Goal: Task Accomplishment & Management: Manage account settings

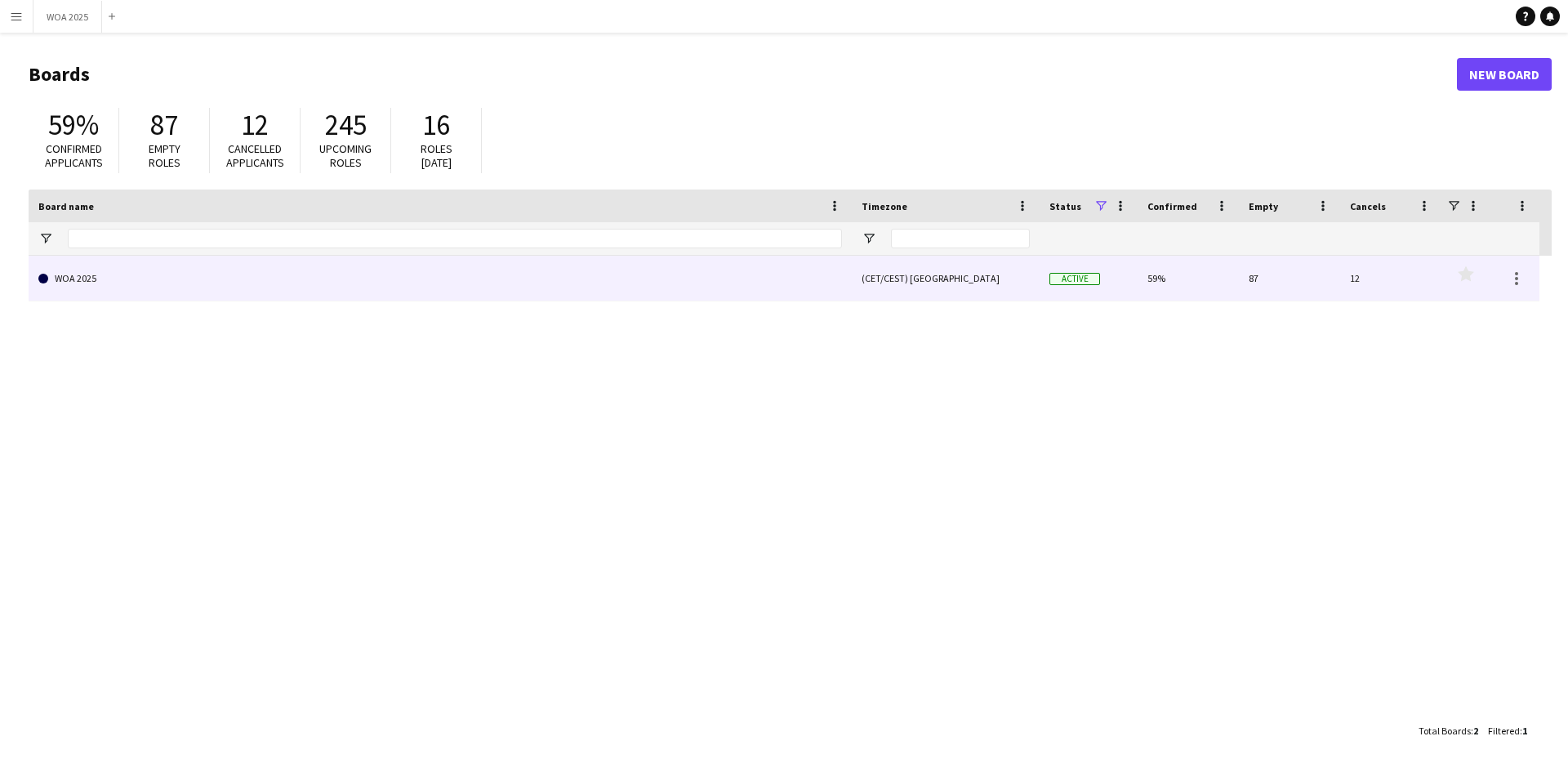
click at [478, 290] on link "WOA 2025" at bounding box center [439, 279] width 803 height 46
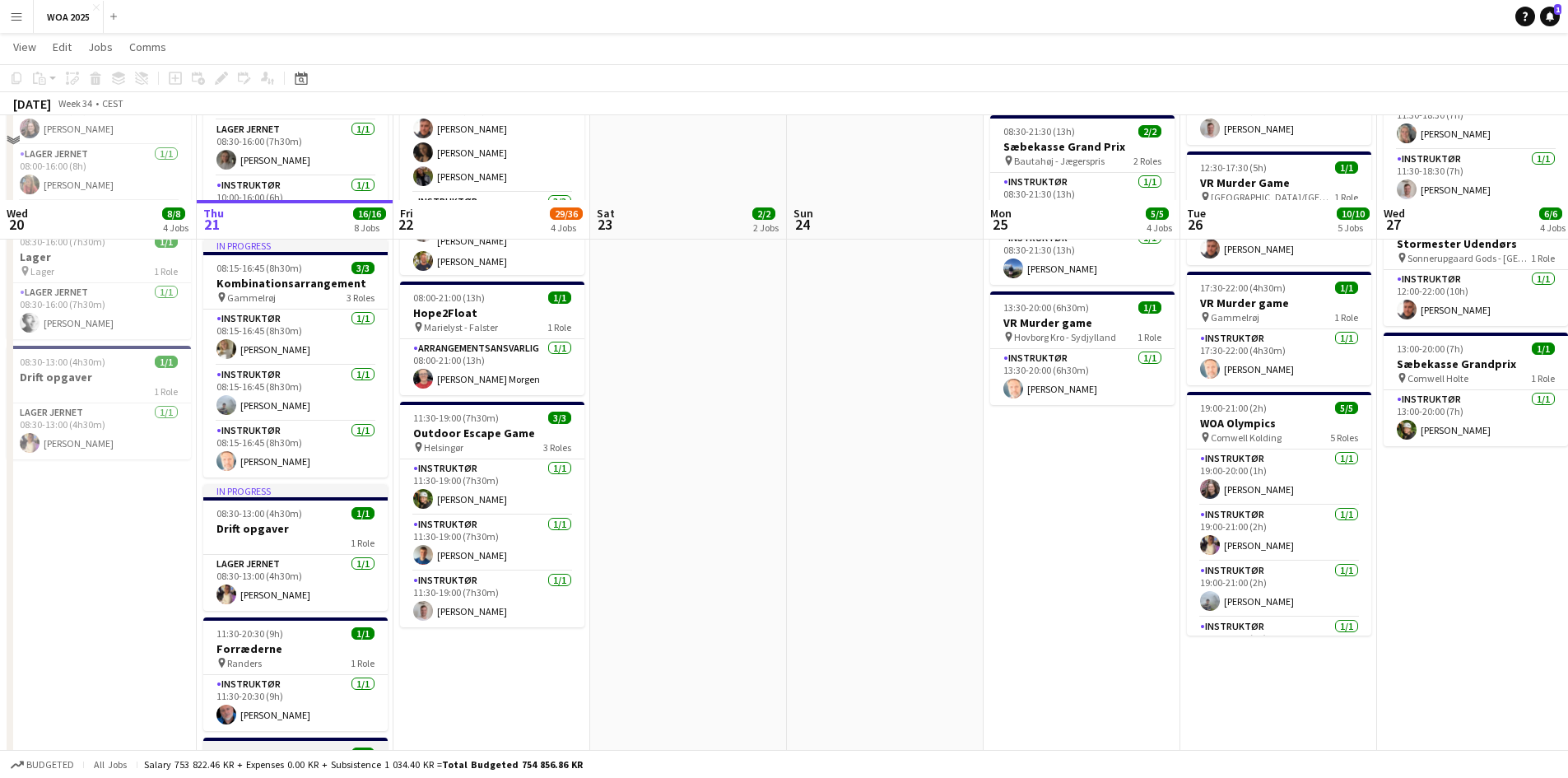
scroll to position [659, 0]
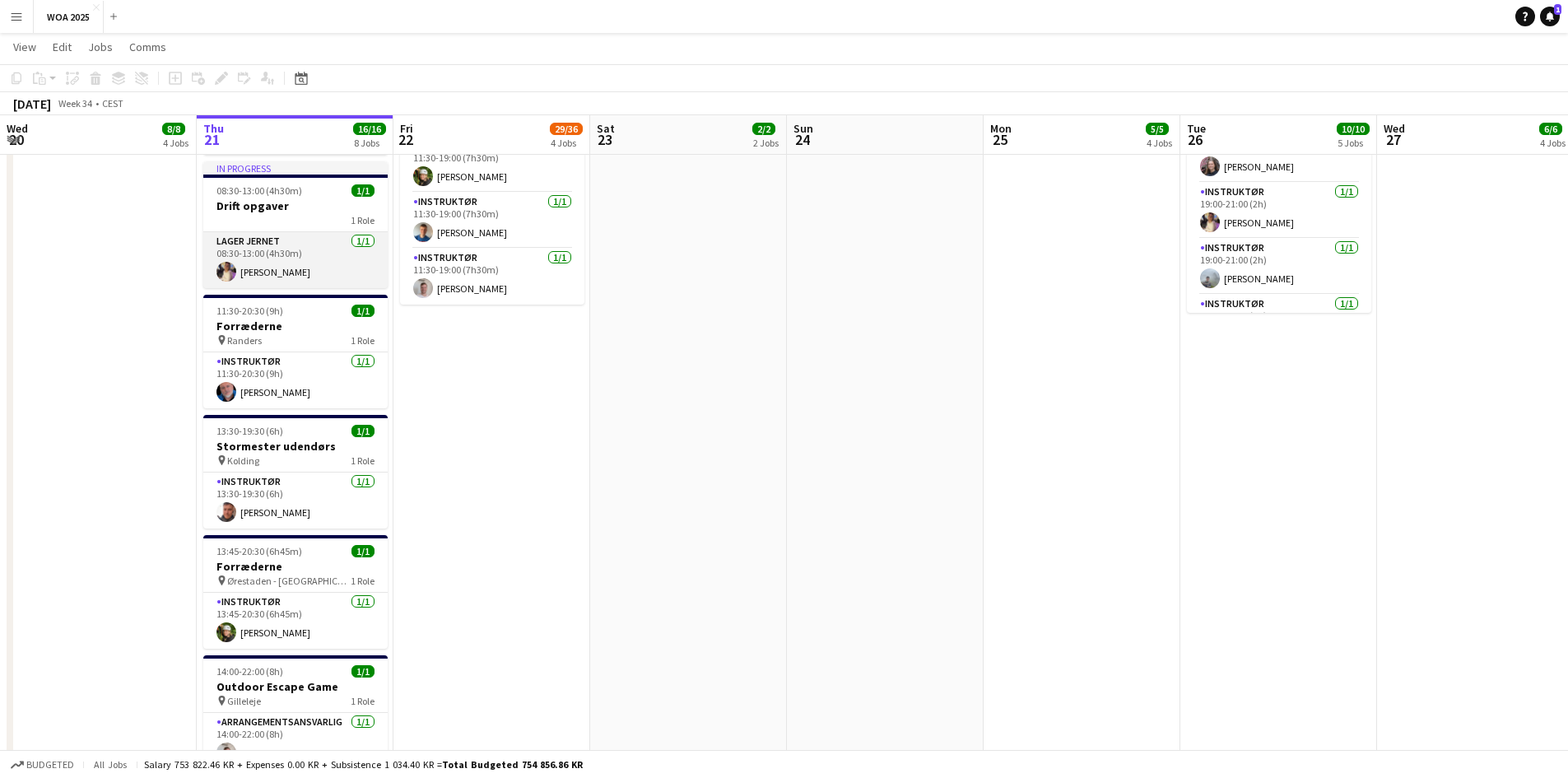
click at [295, 239] on app-card-role "Lager Jernet [DATE] 08:30-13:00 (4h30m) [PERSON_NAME]" at bounding box center [295, 260] width 184 height 56
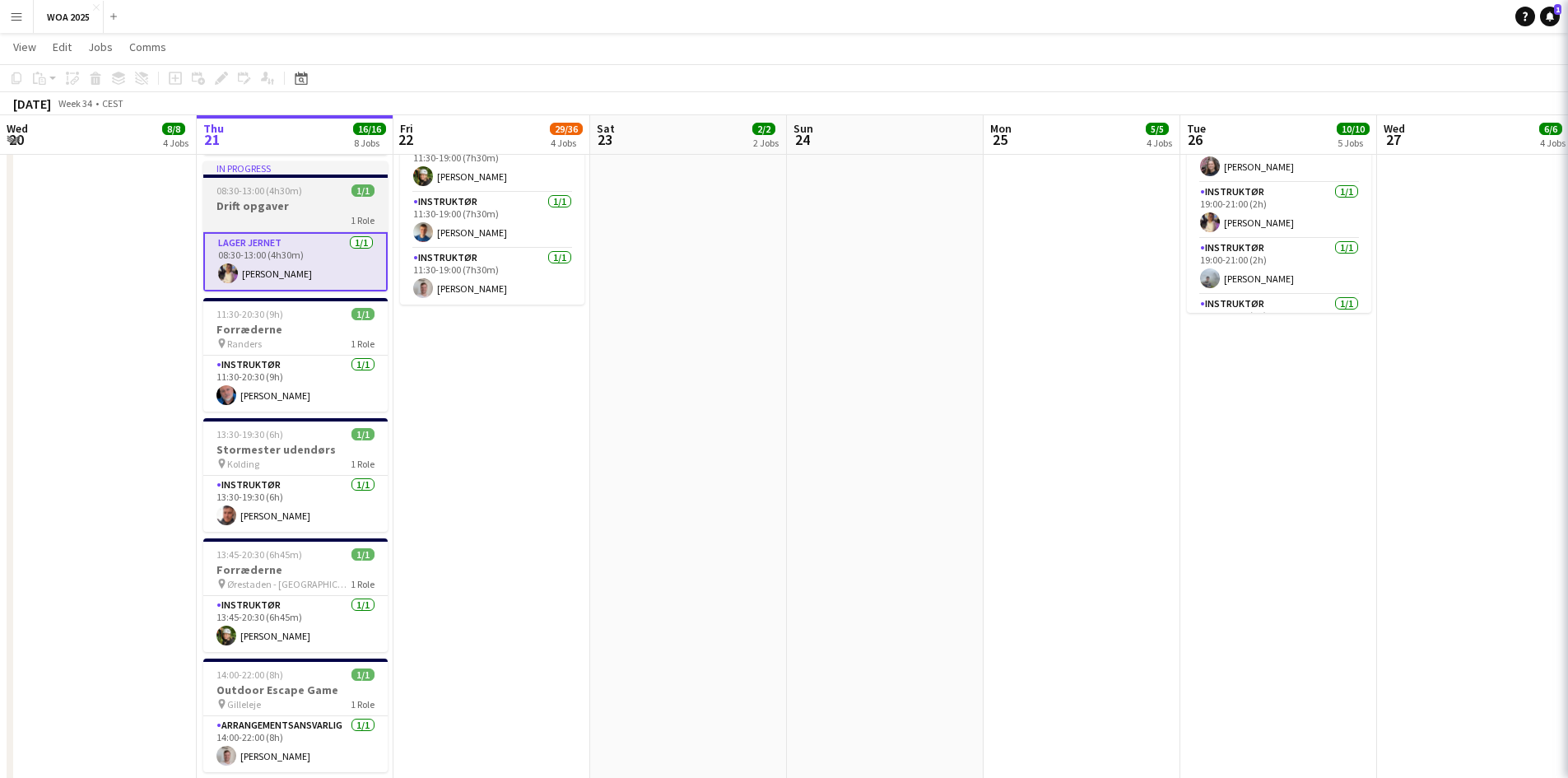
click at [290, 200] on h3 "Drift opgaver" at bounding box center [295, 206] width 184 height 15
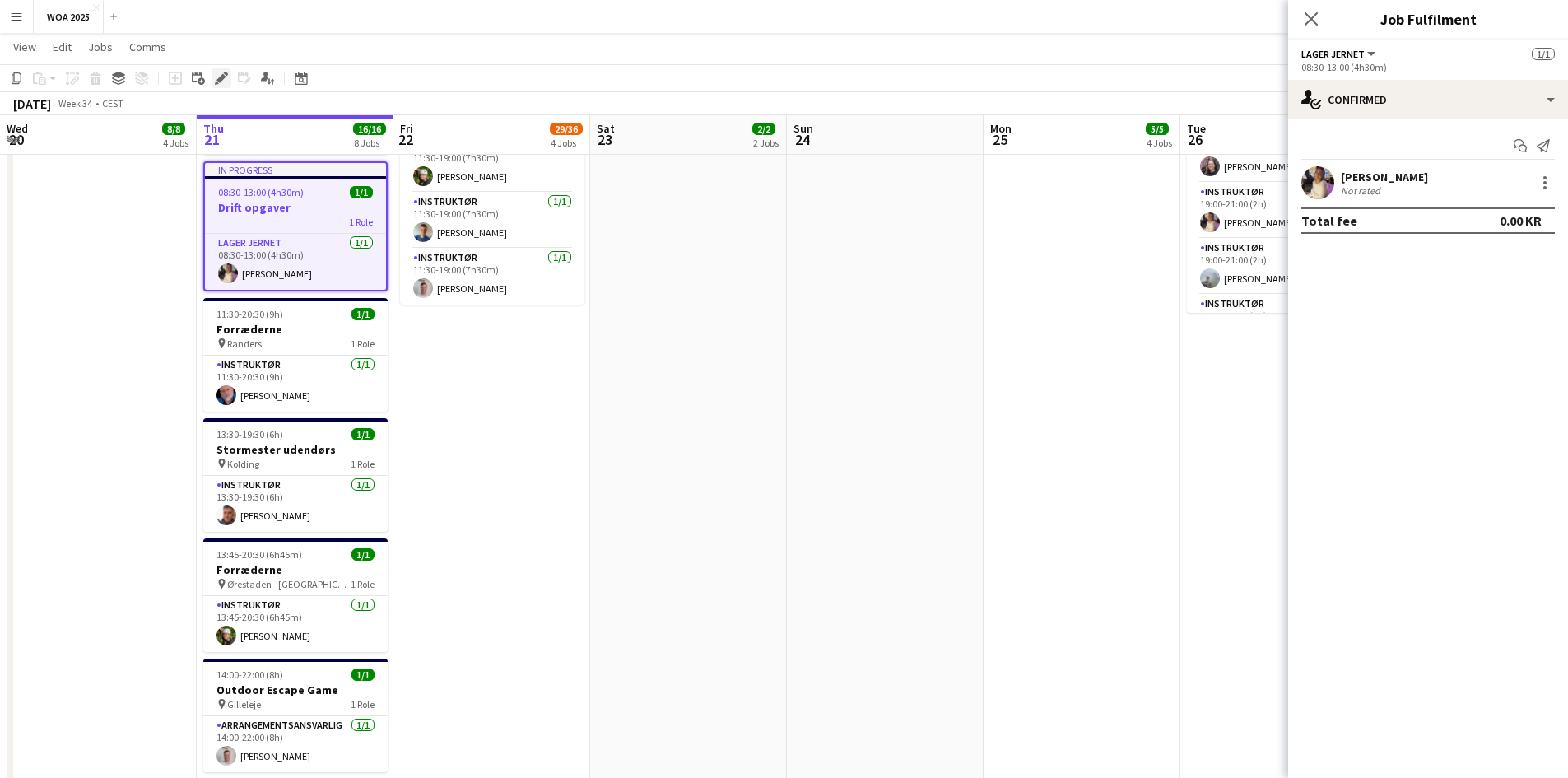
click at [221, 75] on icon at bounding box center [221, 78] width 9 height 9
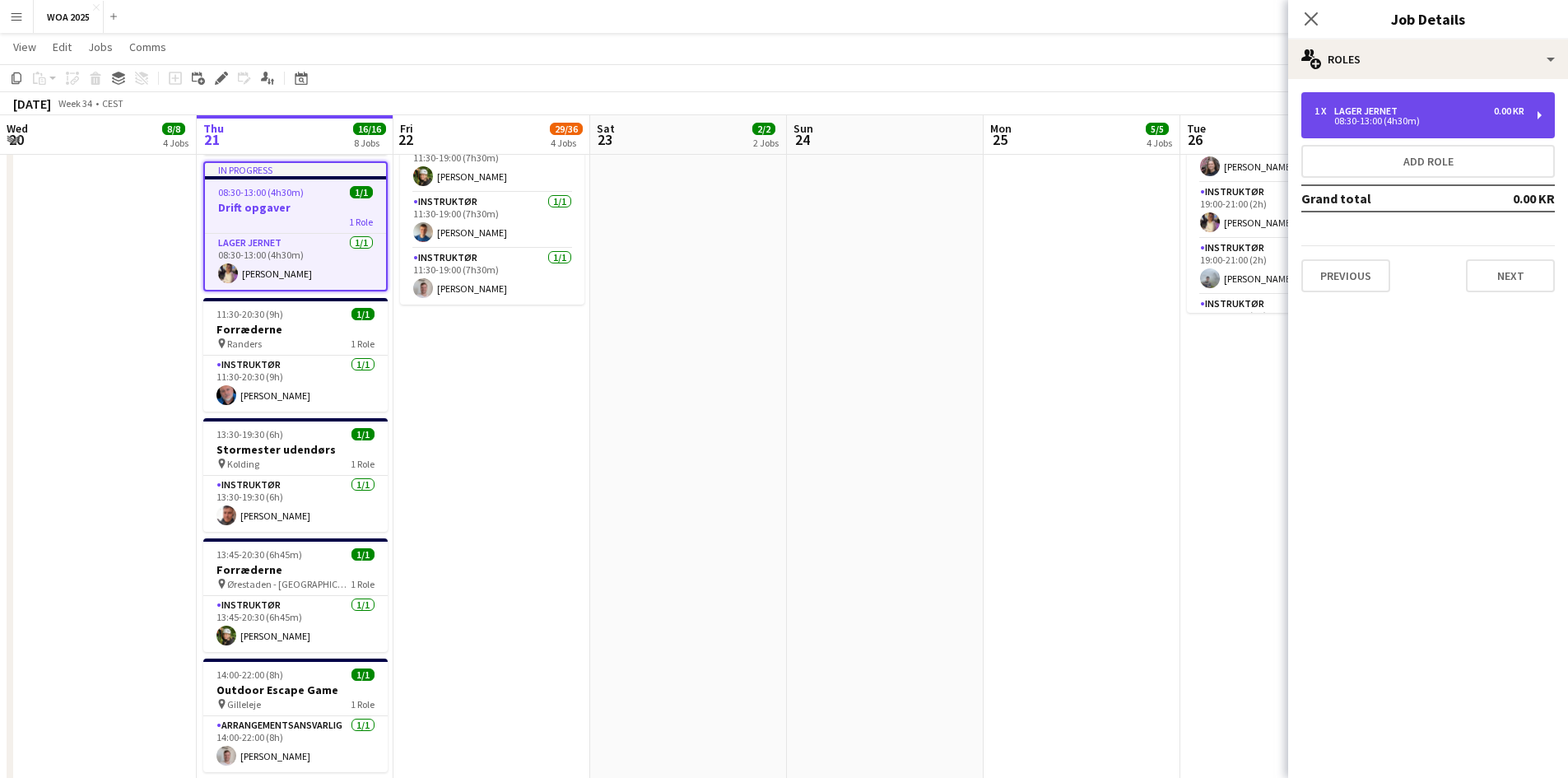
click at [1386, 105] on div "1 x Lager Jernet 0.00 KR 08:30-13:00 (4h30m)" at bounding box center [1428, 116] width 254 height 46
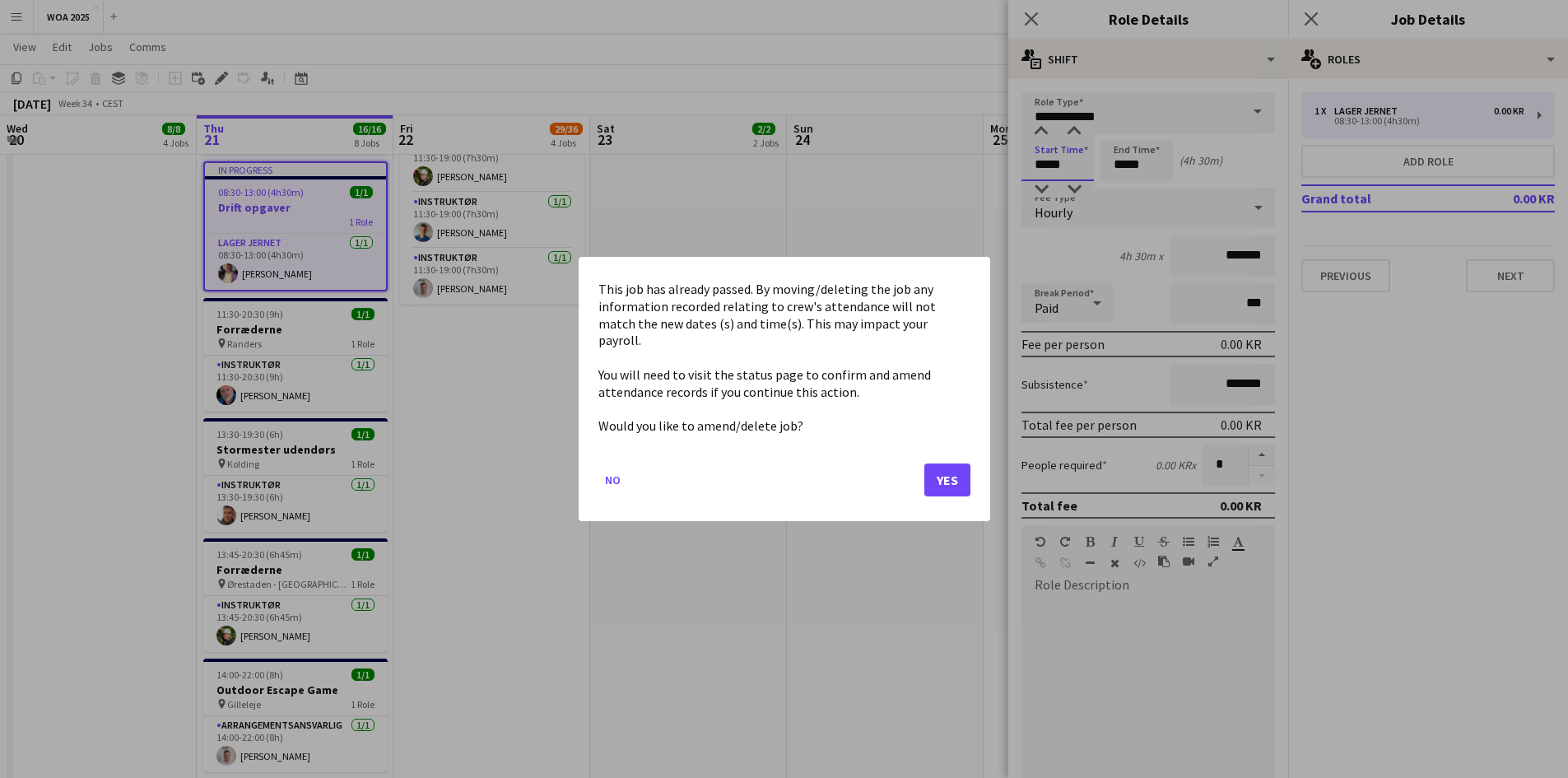
scroll to position [0, 0]
click at [1053, 168] on body "Menu Boards Boards Boards All jobs Status Workforce Workforce My Workforce Recr…" at bounding box center [784, 110] width 1568 height 1538
click at [1053, 168] on div at bounding box center [784, 389] width 1568 height 778
click at [944, 470] on button "Yes" at bounding box center [948, 480] width 46 height 33
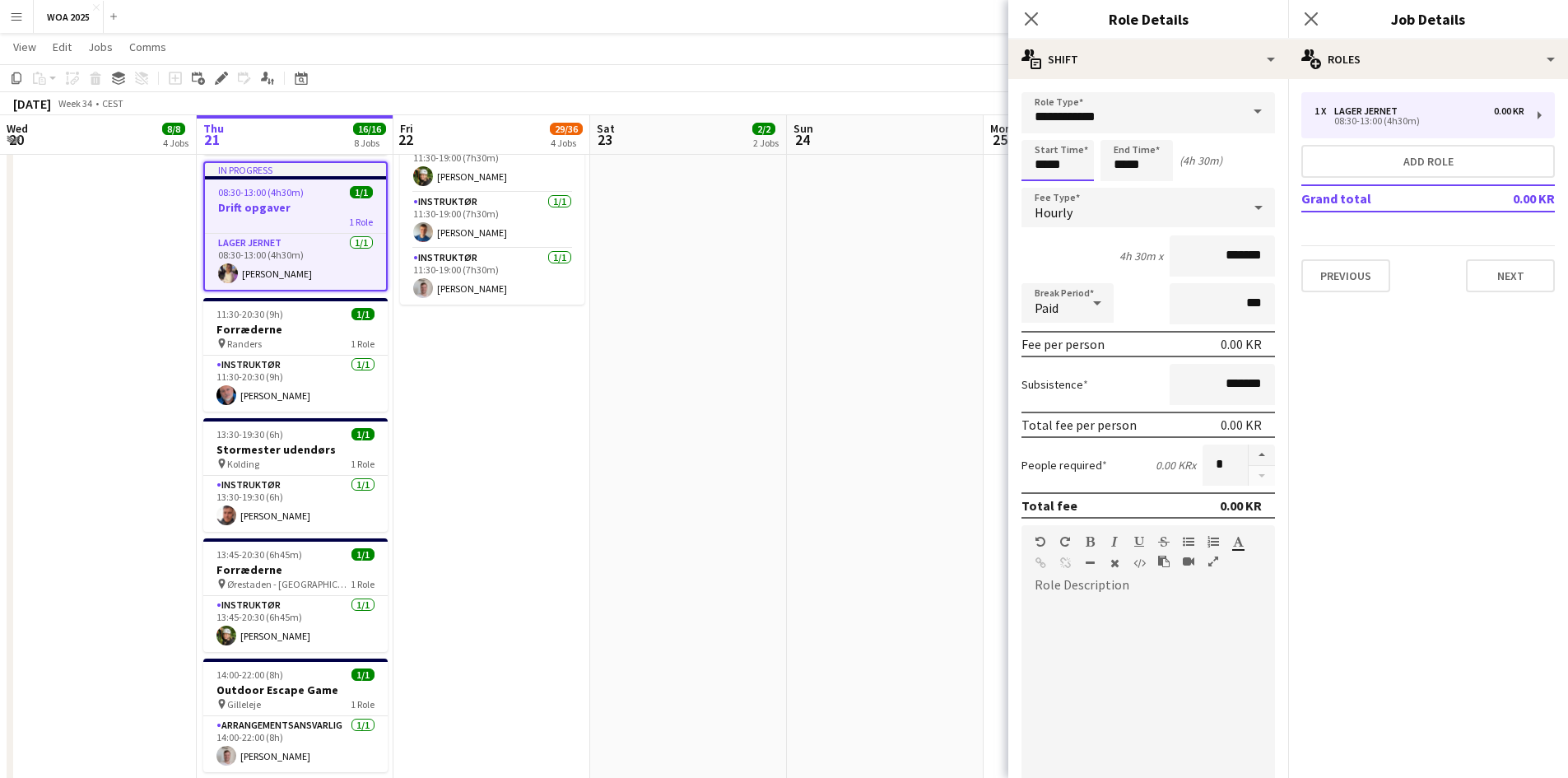
scroll to position [659, 0]
click at [1068, 176] on input "*****" at bounding box center [1057, 160] width 73 height 41
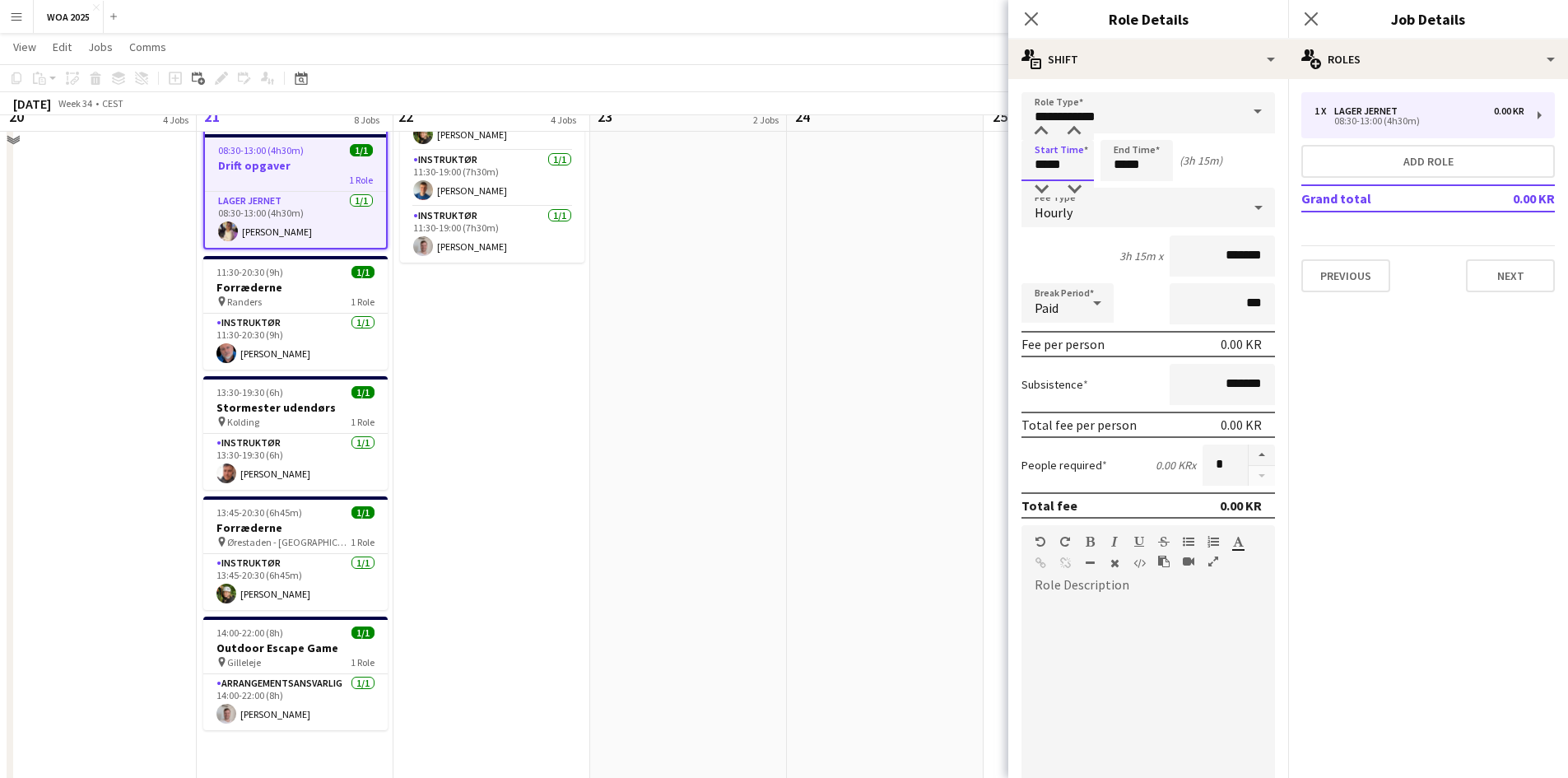
scroll to position [678, 0]
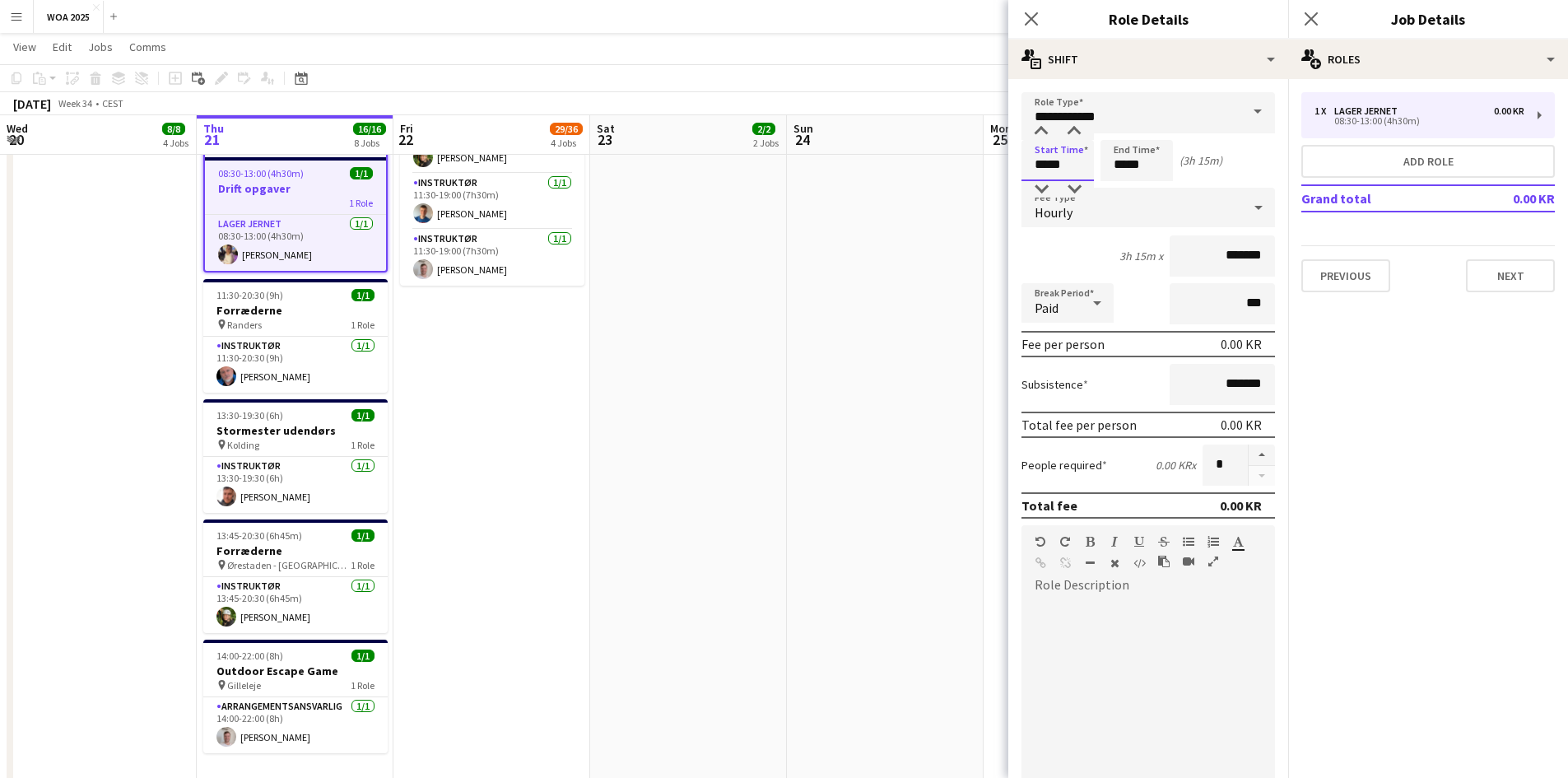
type input "*****"
click at [1159, 167] on input "*****" at bounding box center [1137, 160] width 73 height 41
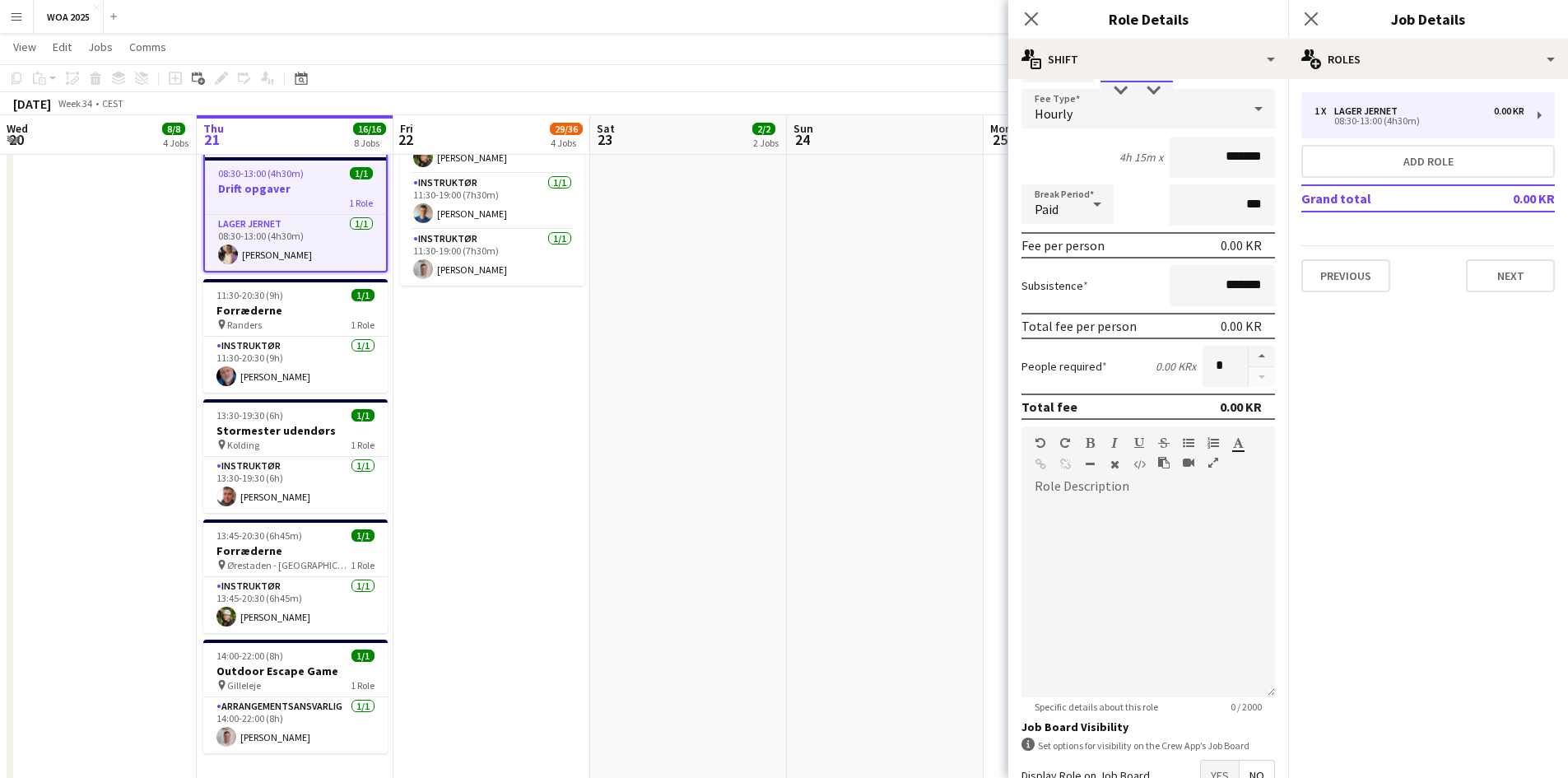
scroll to position [205, 0]
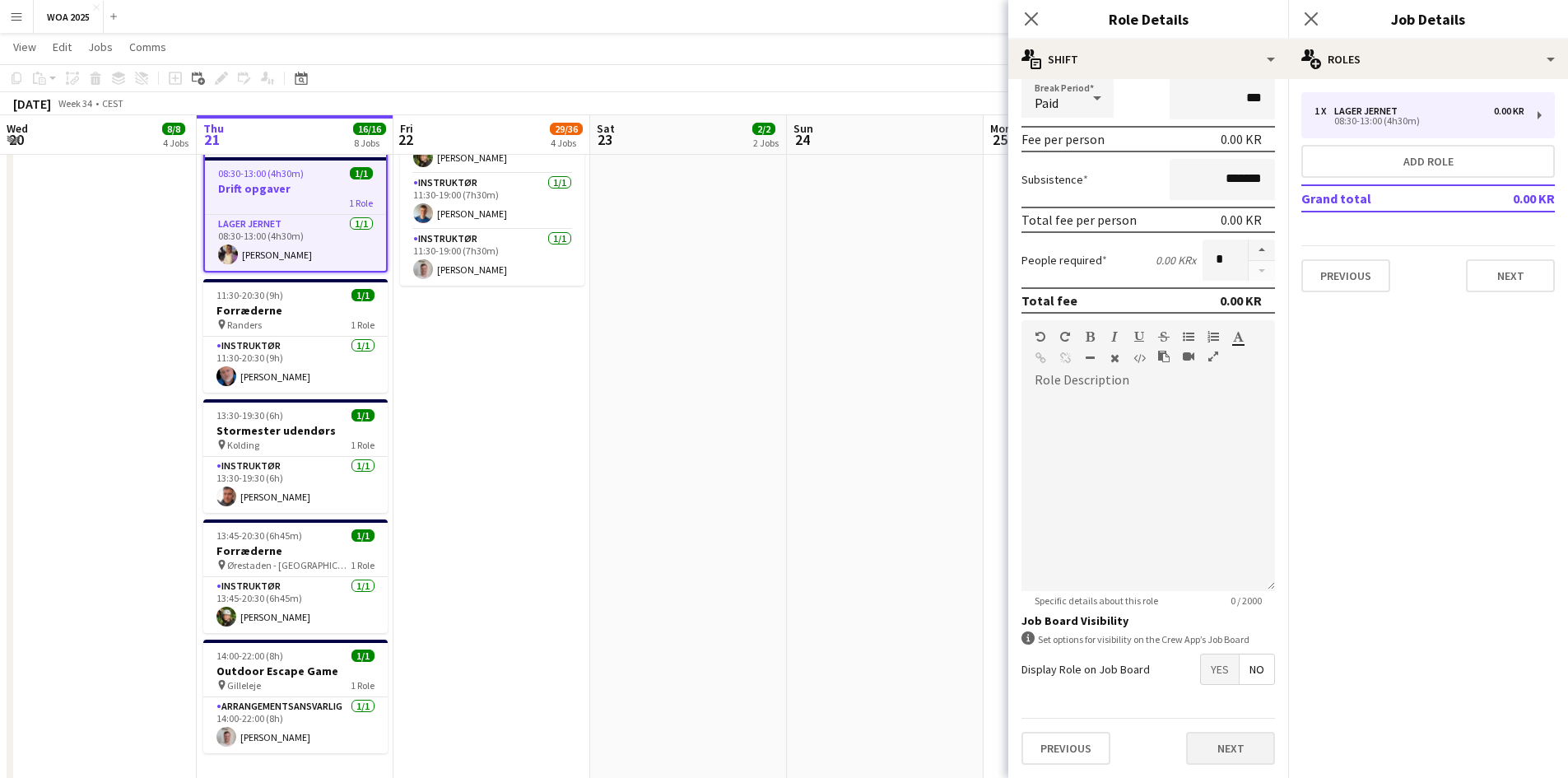
type input "*****"
click at [1225, 742] on button "Next" at bounding box center [1230, 748] width 89 height 33
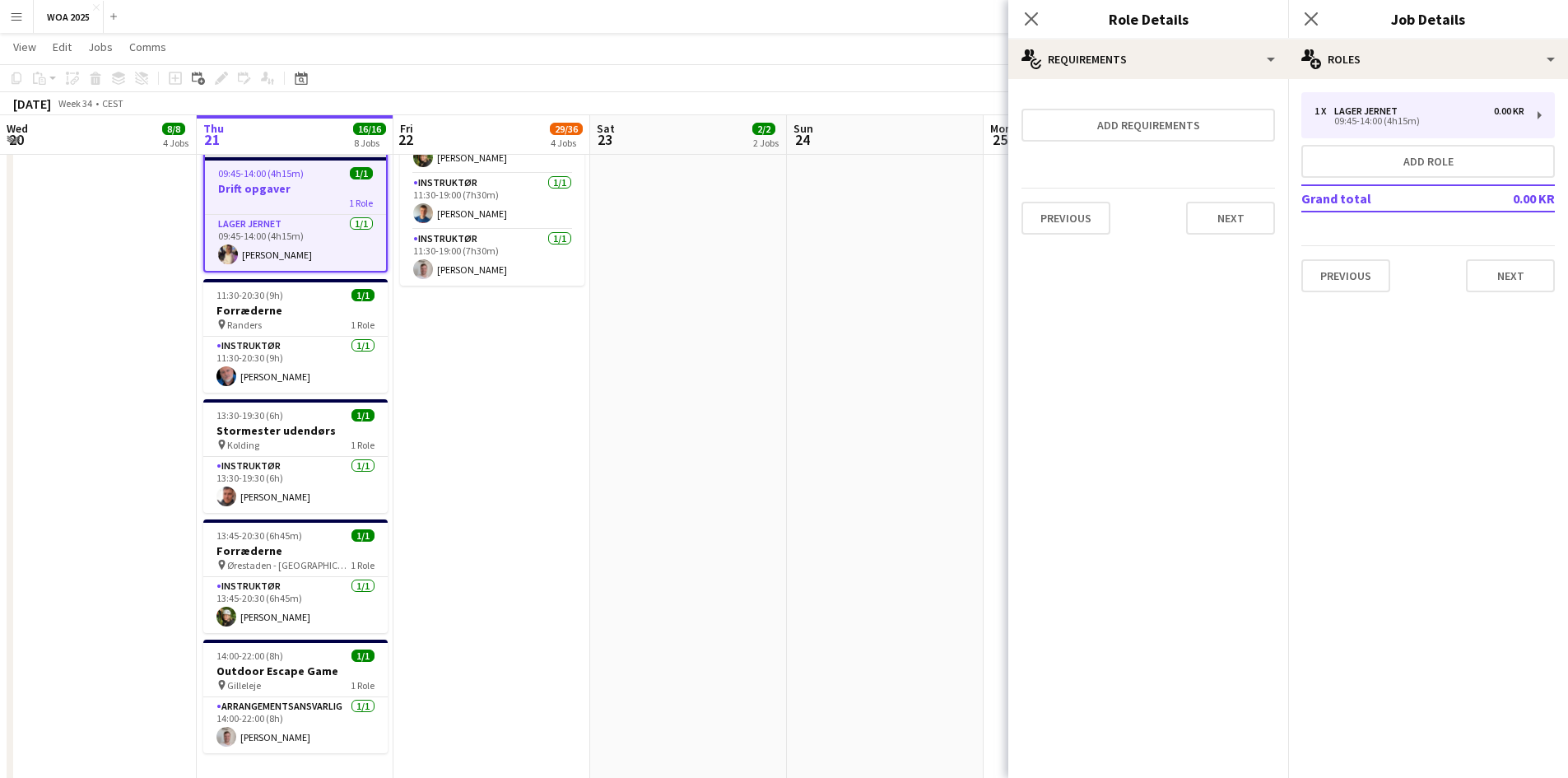
scroll to position [0, 0]
click at [1081, 218] on button "Previous" at bounding box center [1066, 218] width 89 height 33
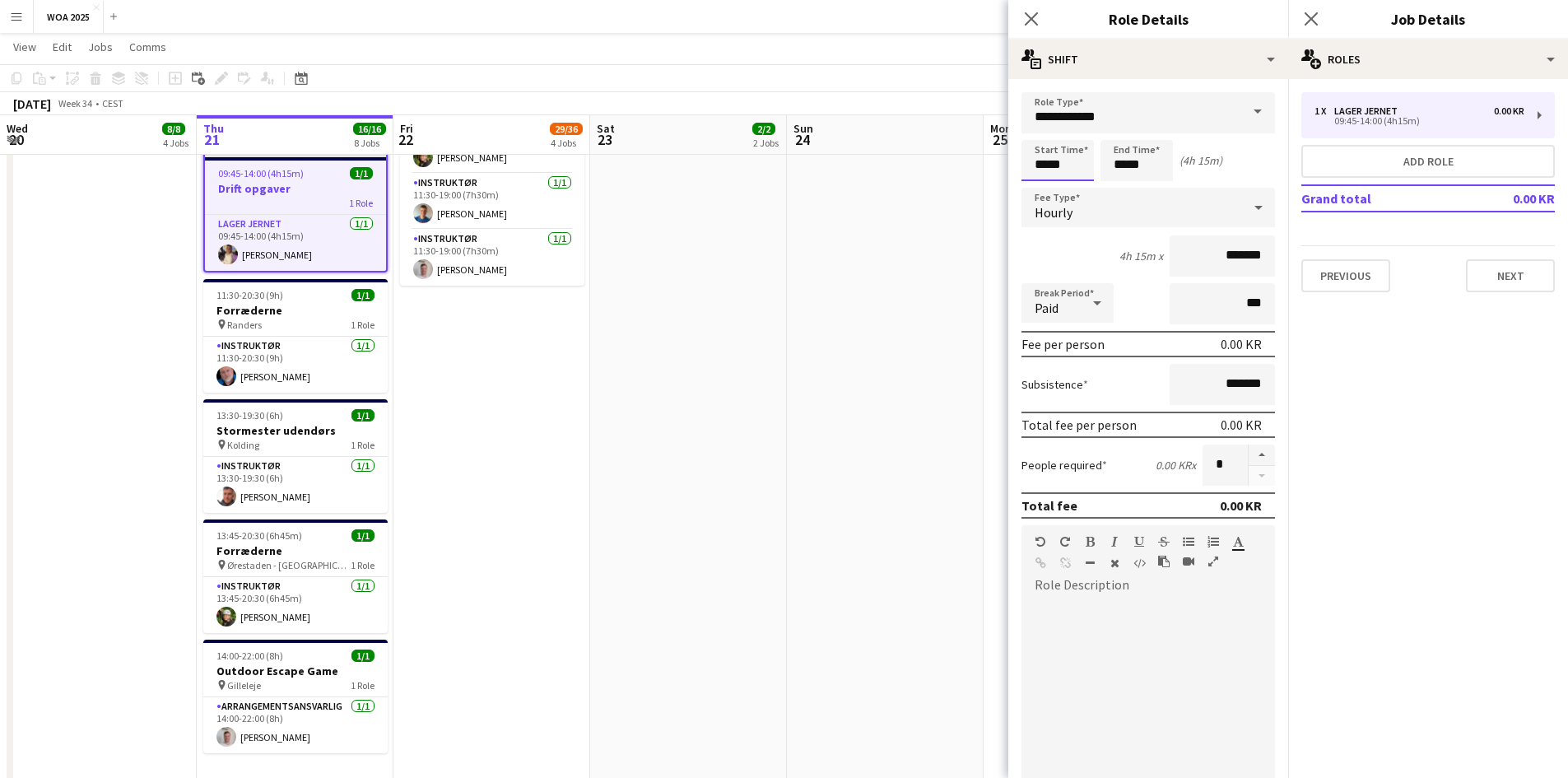
click at [1063, 162] on input "*****" at bounding box center [1057, 160] width 73 height 41
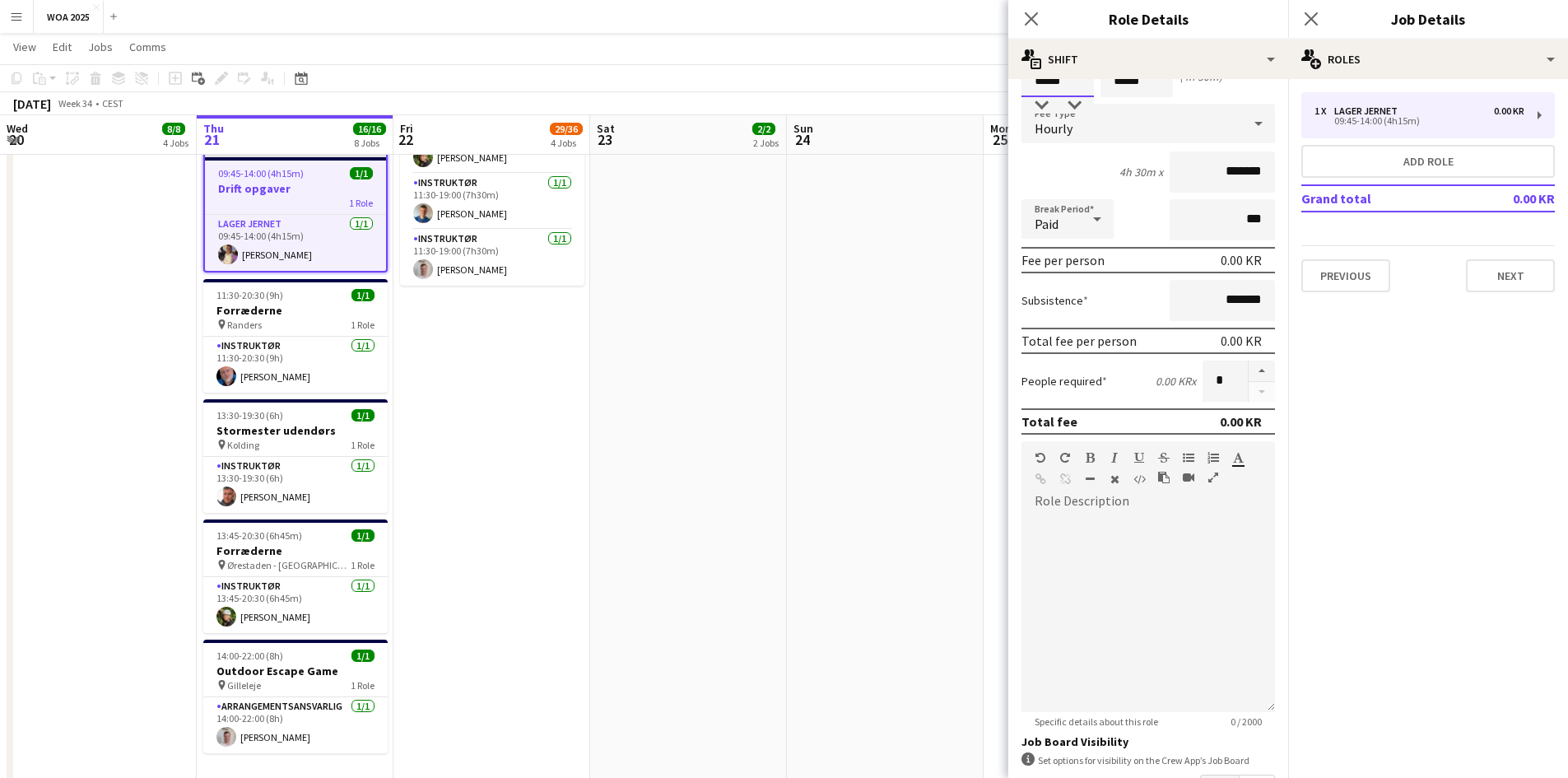
scroll to position [205, 0]
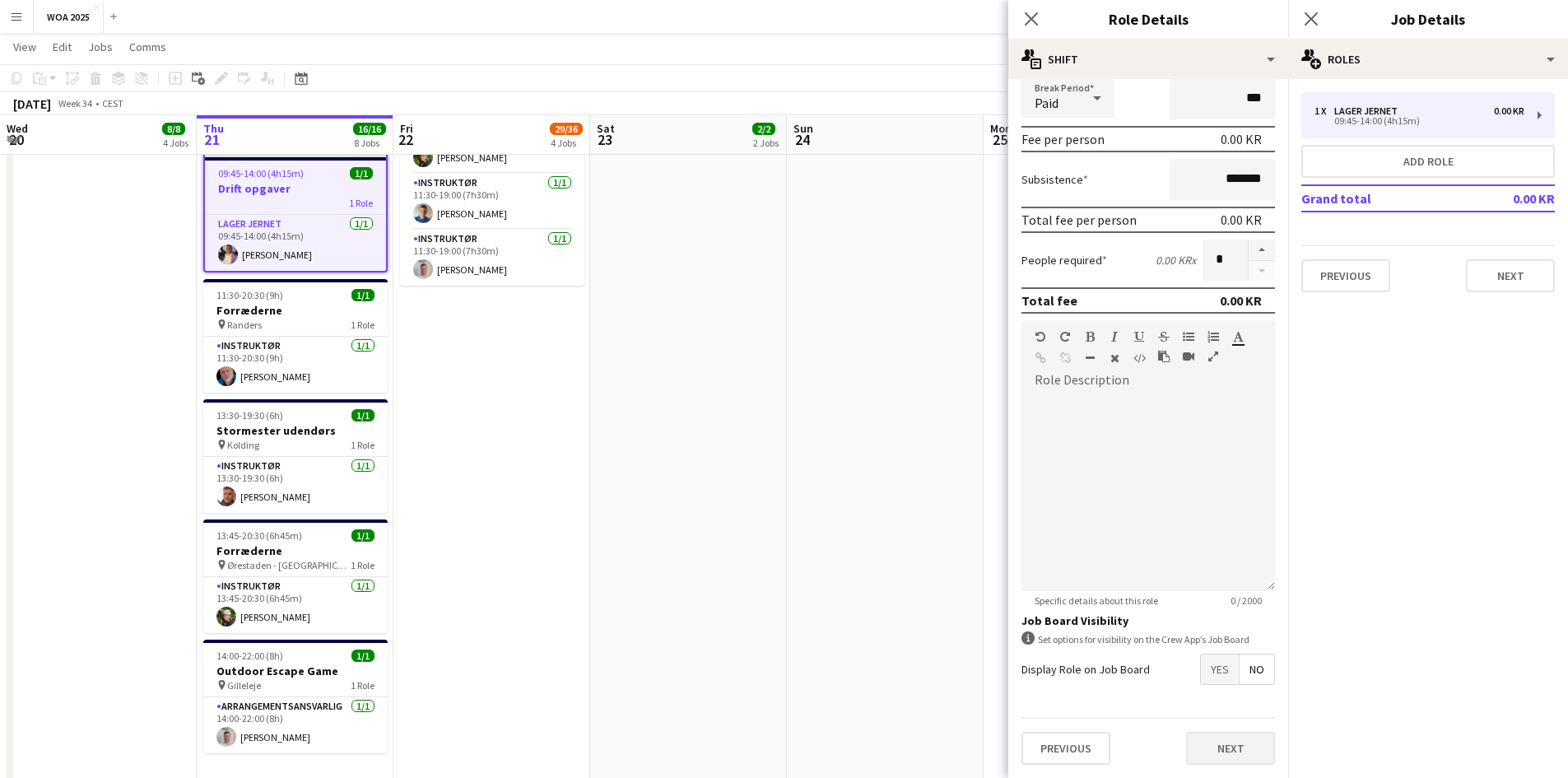
type input "*****"
click at [1211, 750] on button "Next" at bounding box center [1230, 748] width 89 height 33
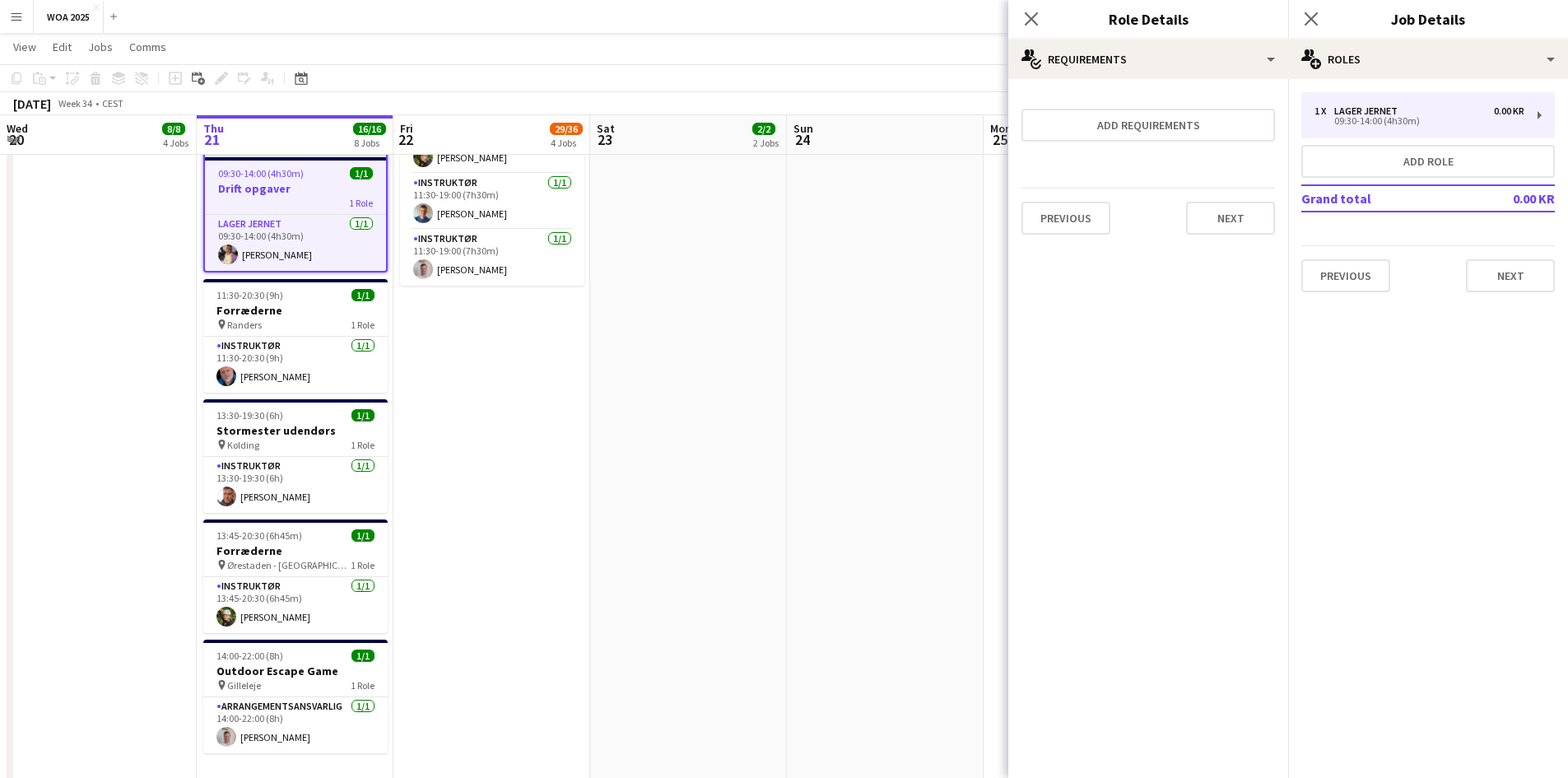
click at [1215, 236] on div "Previous Next" at bounding box center [1148, 218] width 254 height 60
click at [1213, 217] on button "Next" at bounding box center [1230, 218] width 89 height 33
click at [1224, 219] on button "Finish" at bounding box center [1244, 220] width 62 height 33
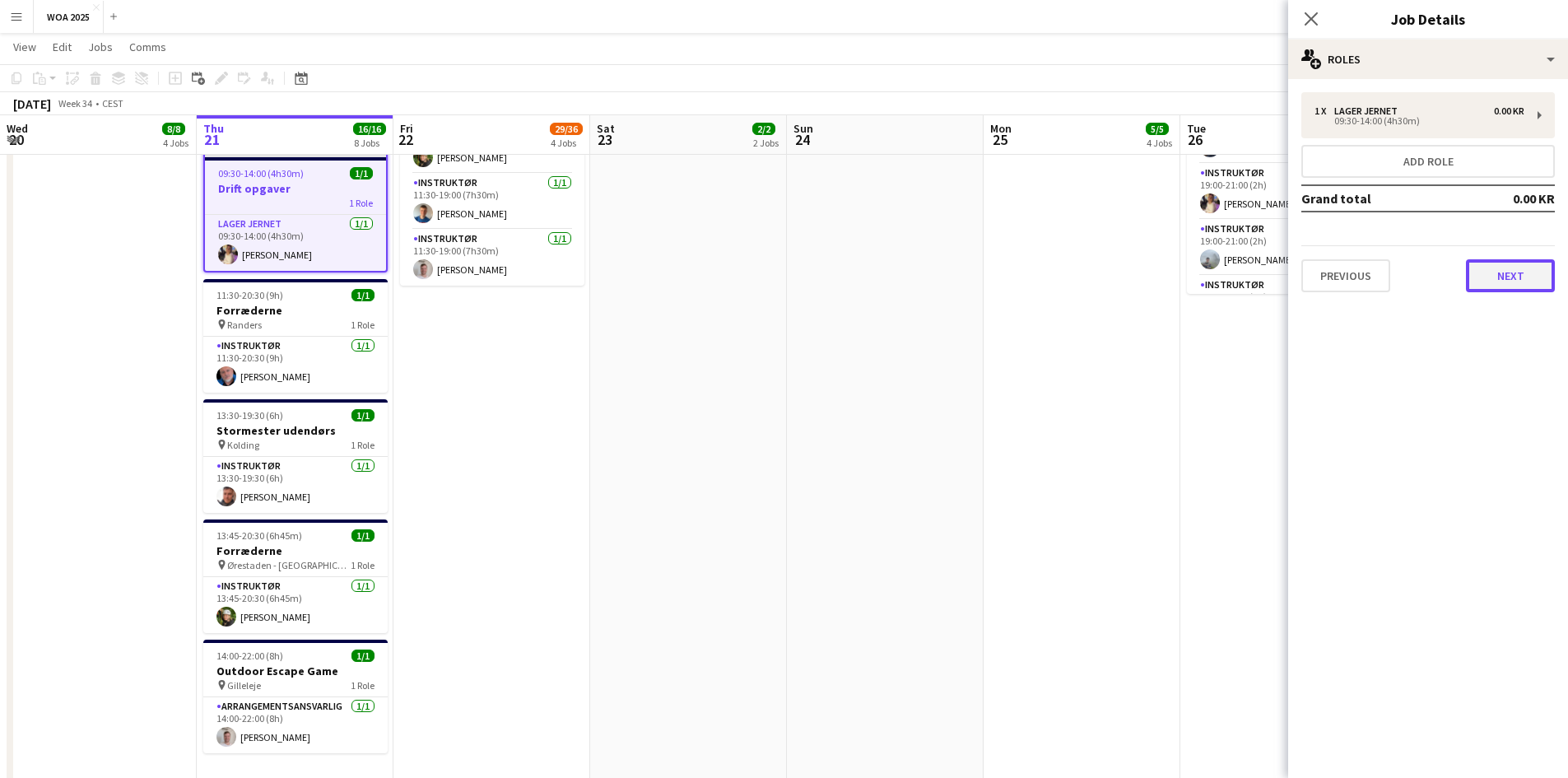
click at [1504, 264] on button "Next" at bounding box center [1511, 276] width 89 height 33
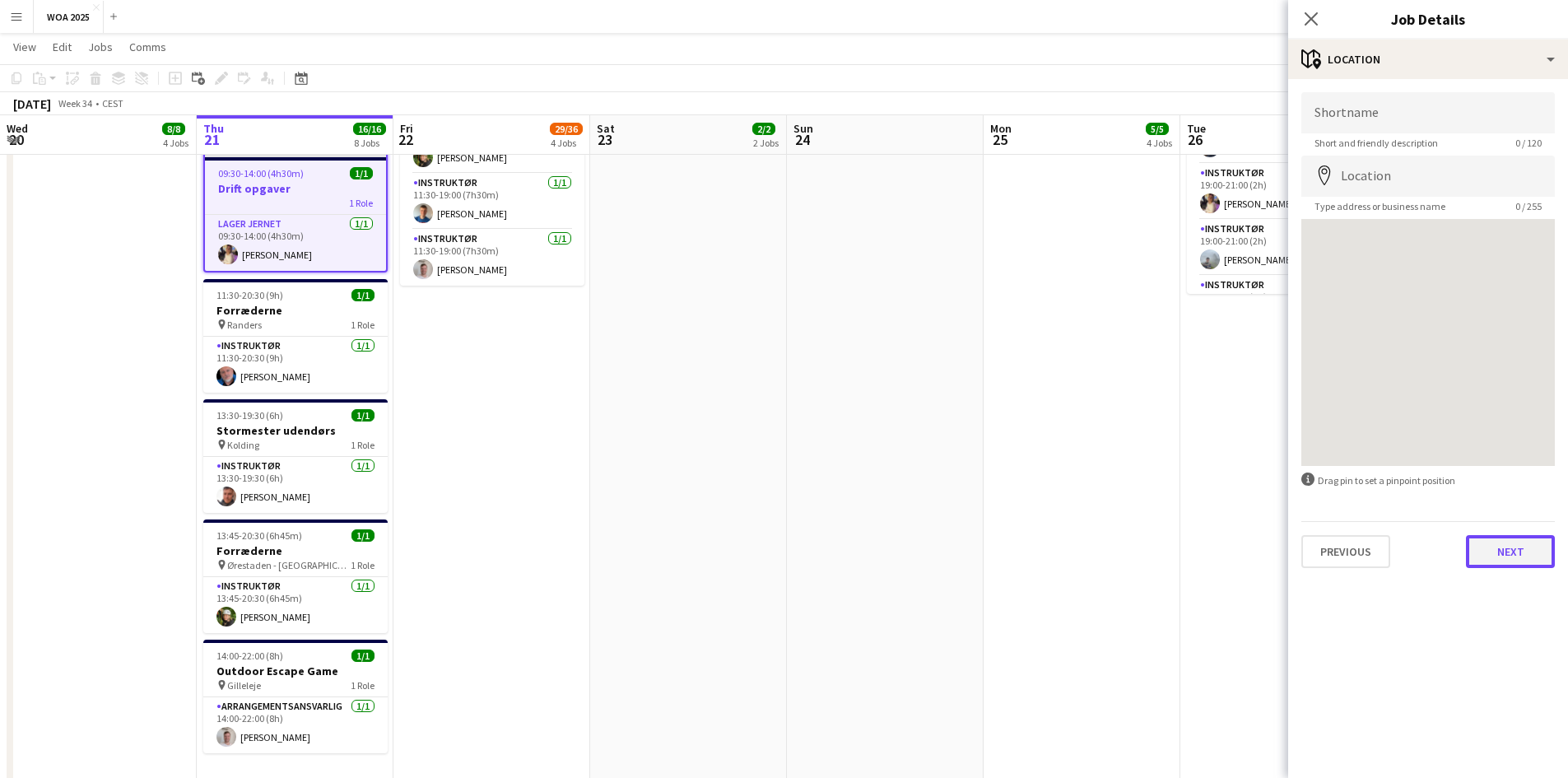
click at [1499, 554] on button "Next" at bounding box center [1511, 552] width 89 height 33
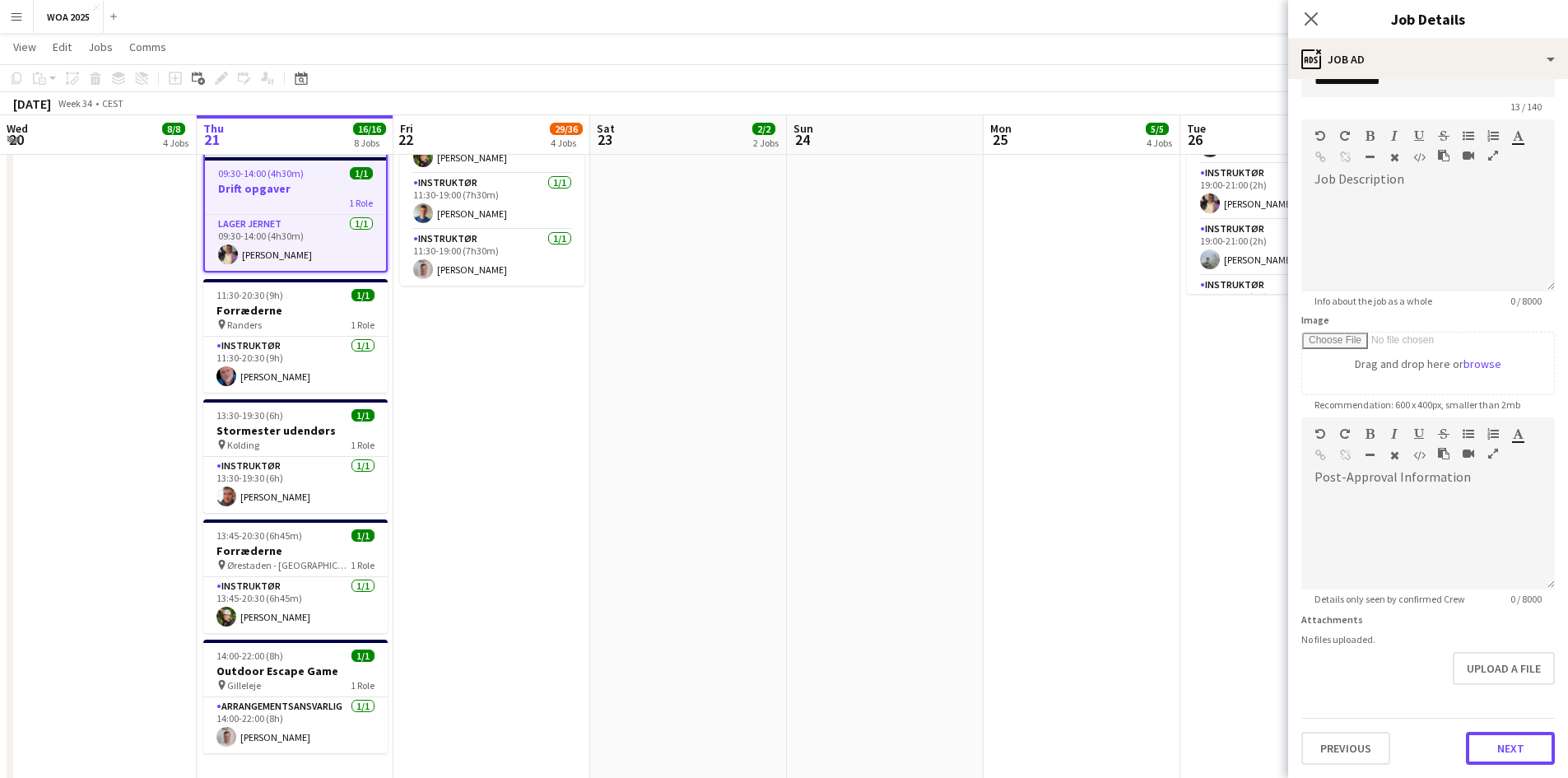
scroll to position [36, 0]
click at [1509, 706] on form "**********" at bounding box center [1428, 410] width 280 height 709
click at [1502, 730] on div "Previous Next" at bounding box center [1428, 741] width 254 height 47
click at [1498, 752] on button "Next" at bounding box center [1511, 748] width 89 height 33
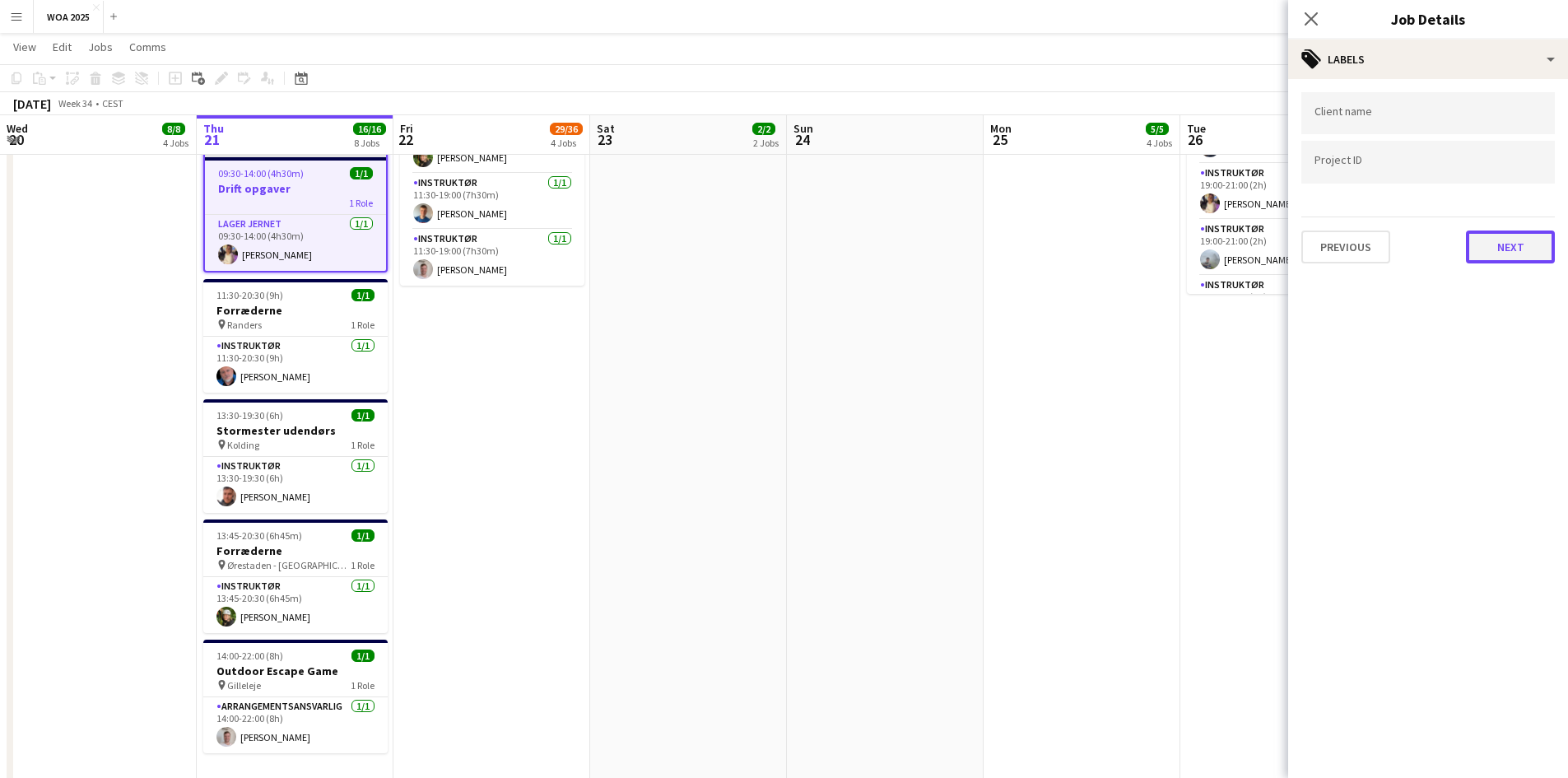
click at [1480, 242] on button "Next" at bounding box center [1511, 247] width 89 height 33
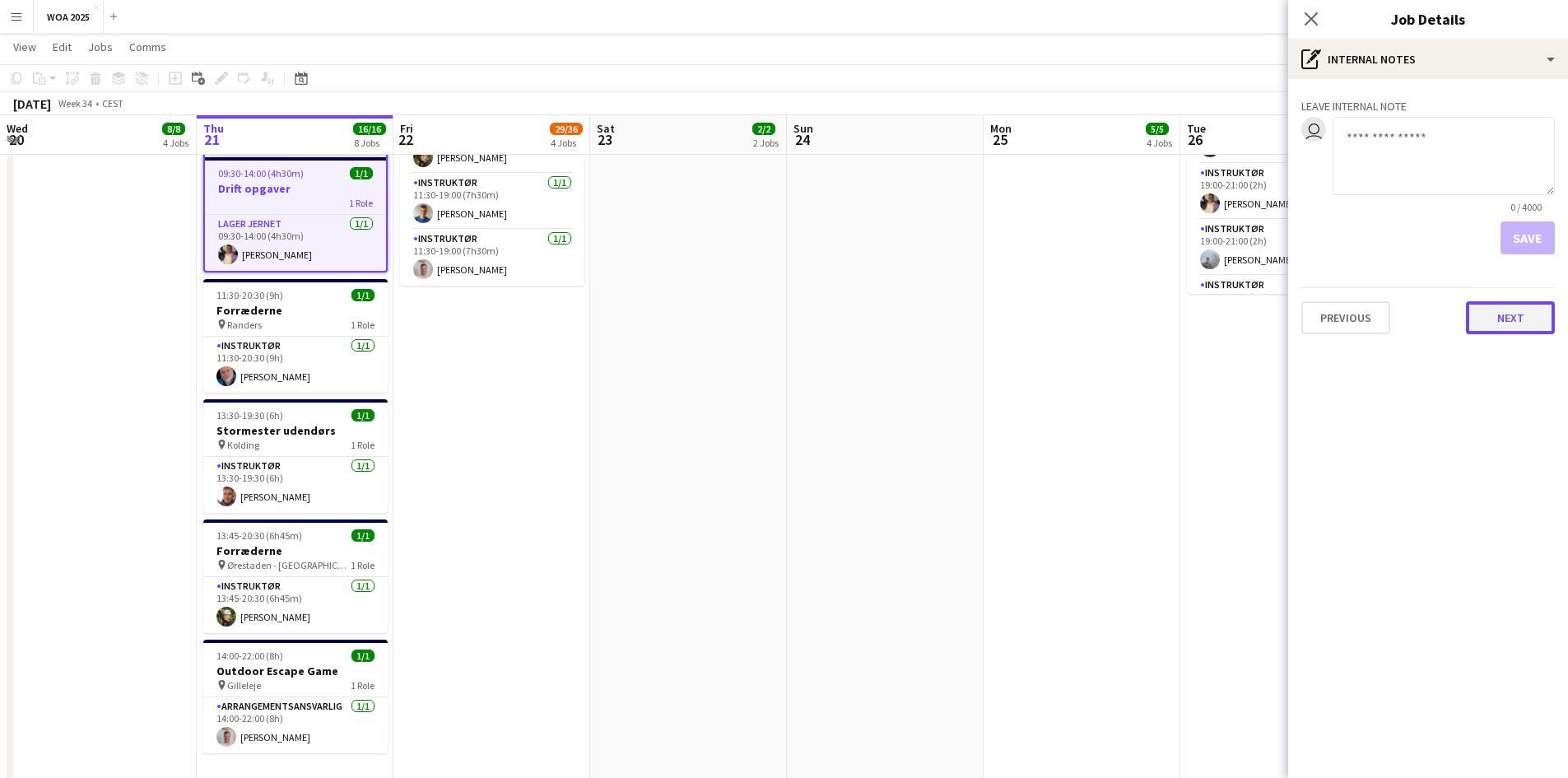
click at [1480, 308] on button "Next" at bounding box center [1511, 318] width 89 height 33
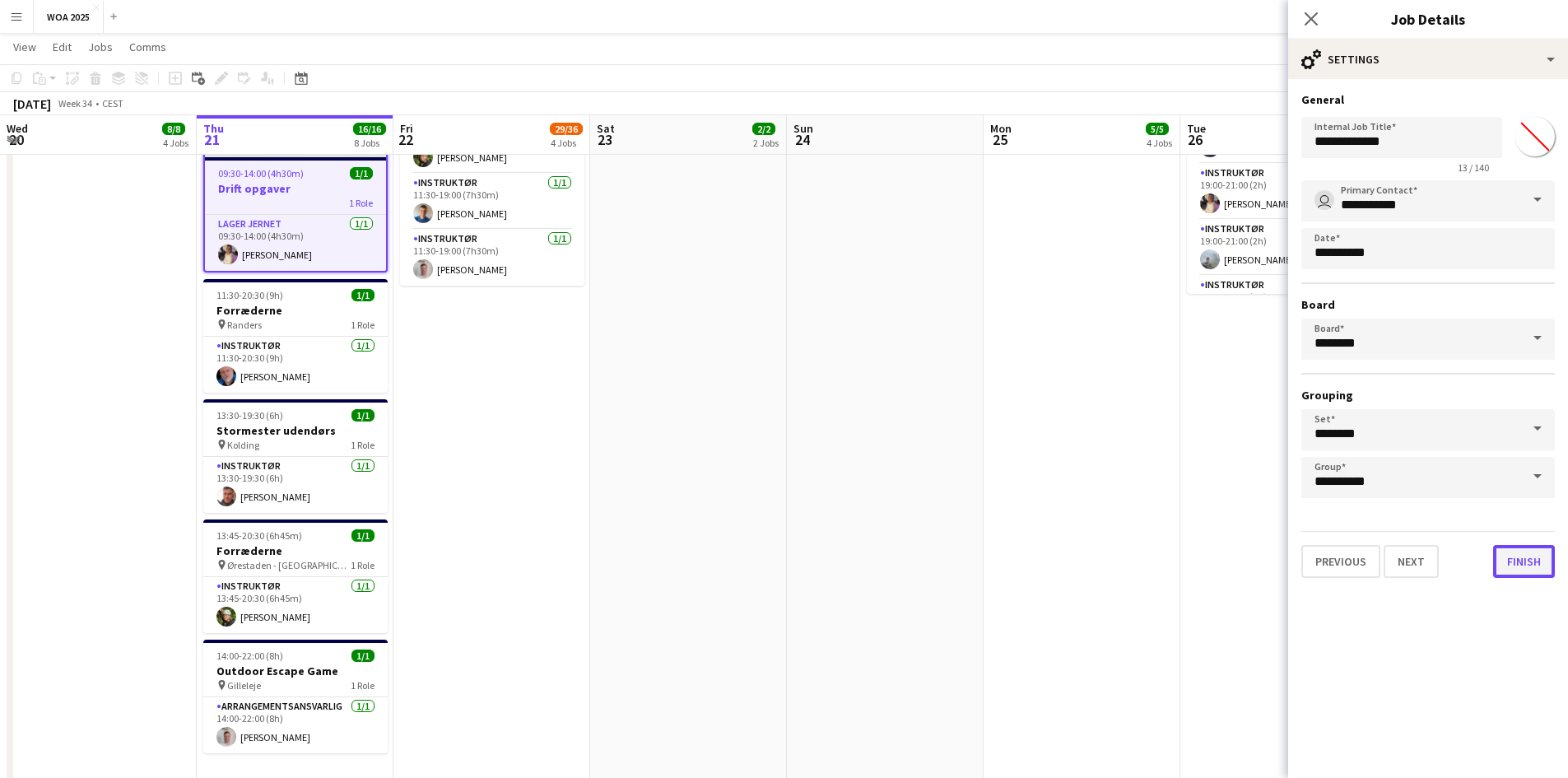
click at [1499, 560] on button "Finish" at bounding box center [1524, 561] width 62 height 33
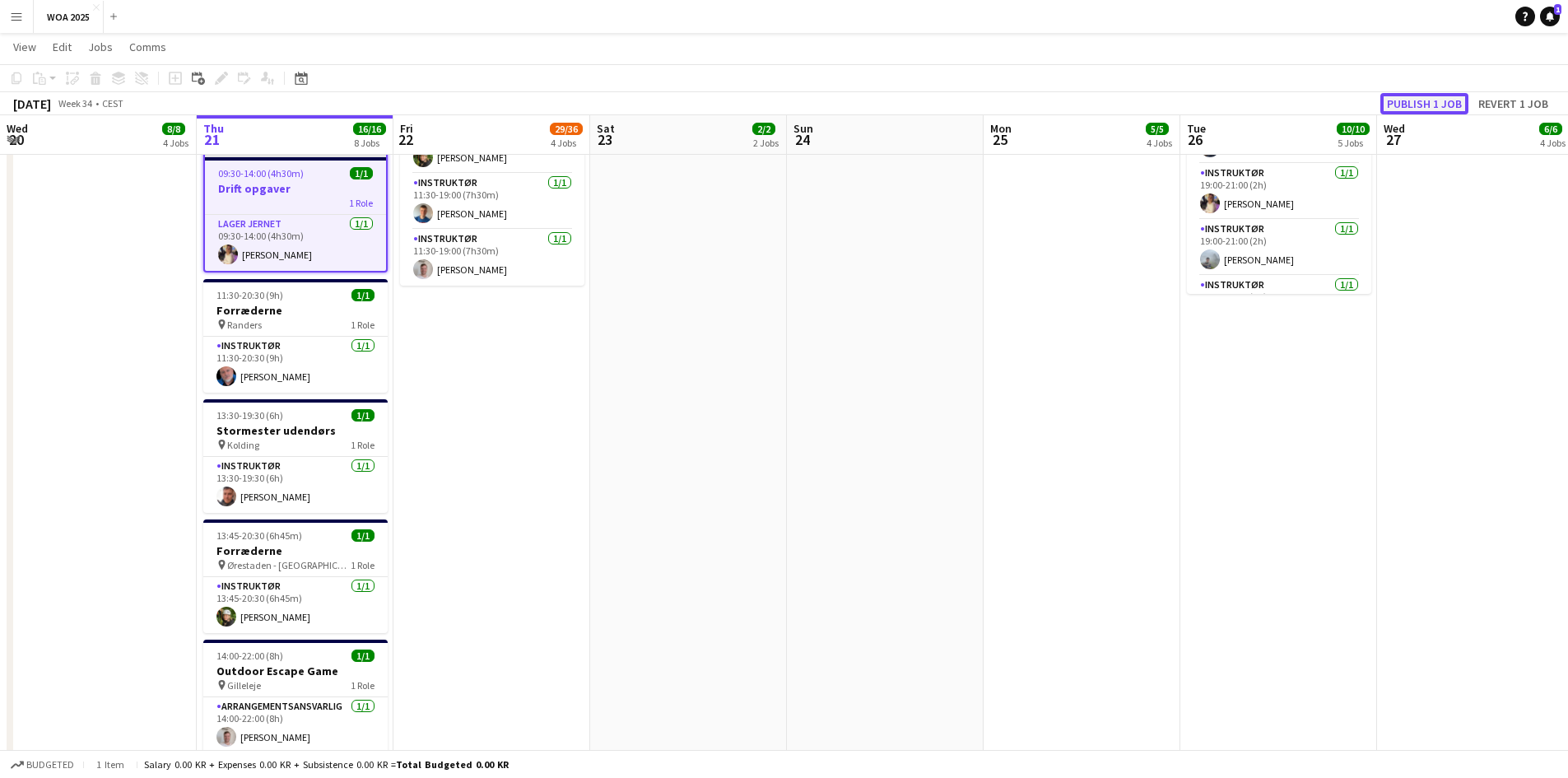
click at [1406, 104] on button "Publish 1 job" at bounding box center [1424, 104] width 88 height 21
